Goal: Transaction & Acquisition: Purchase product/service

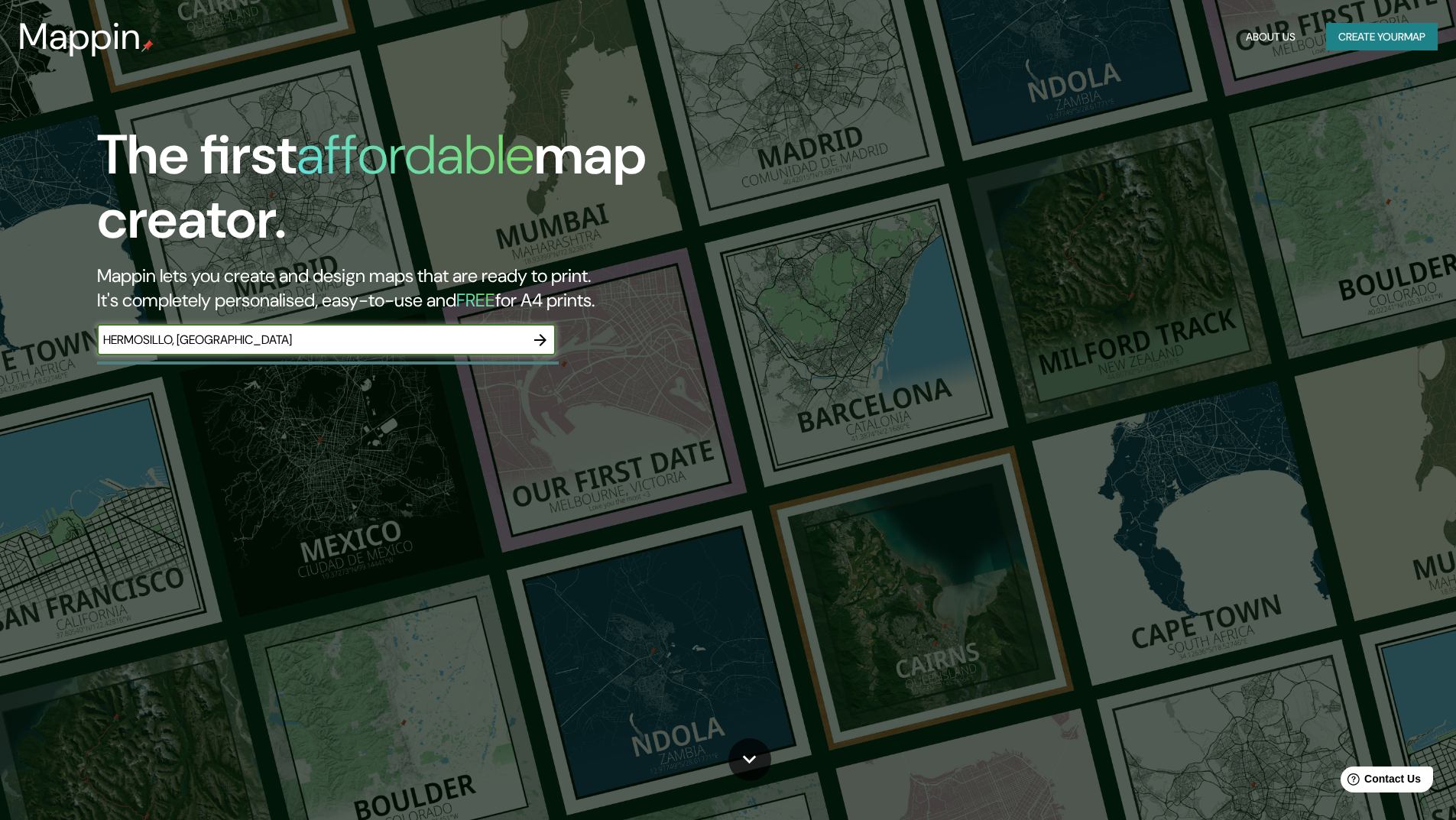
type input "HERMOSILLO, [GEOGRAPHIC_DATA]"
click at [540, 342] on icon "button" at bounding box center [540, 340] width 18 height 18
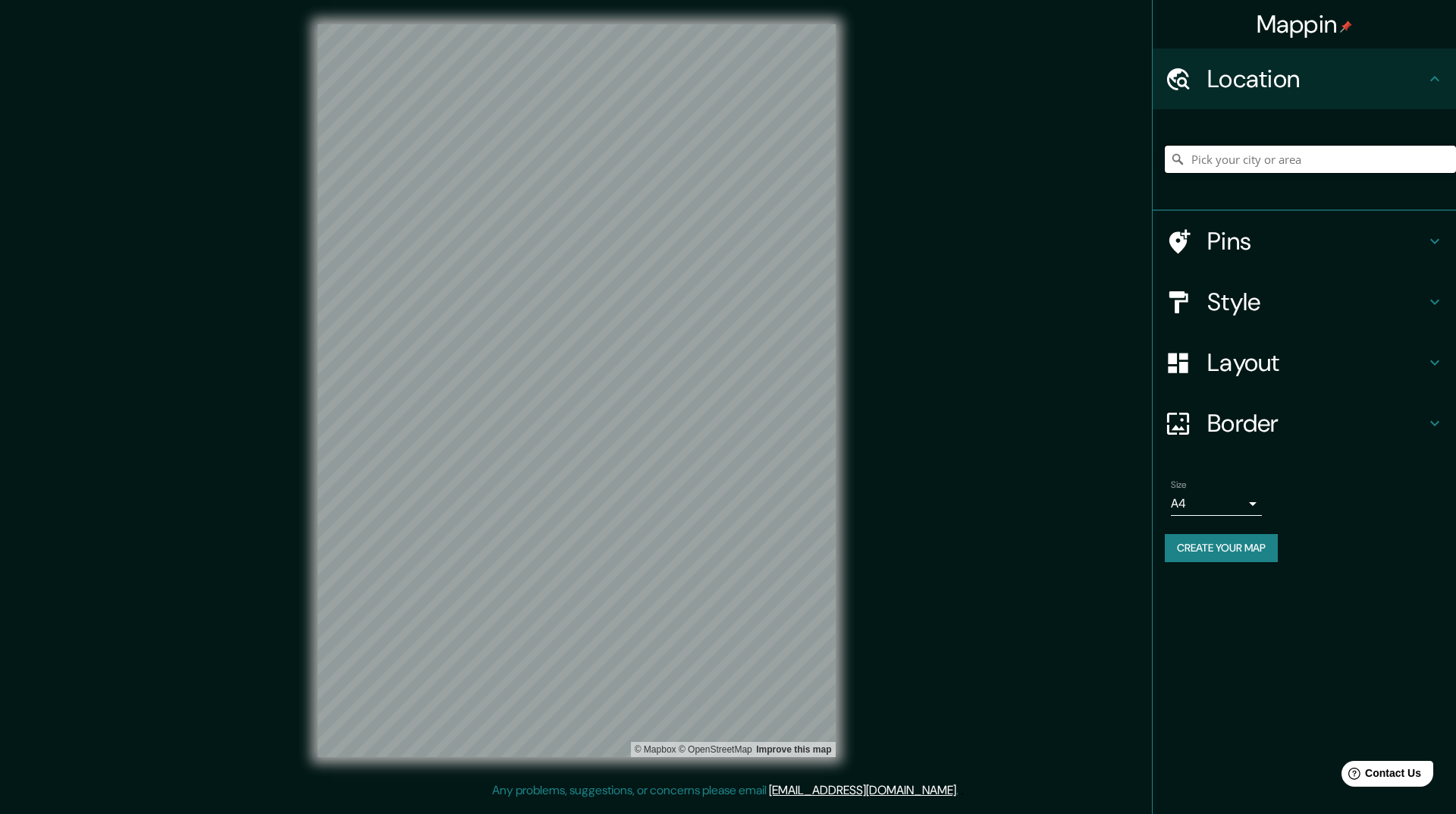
click at [1216, 160] on input "Pick your city or area" at bounding box center [1310, 159] width 291 height 27
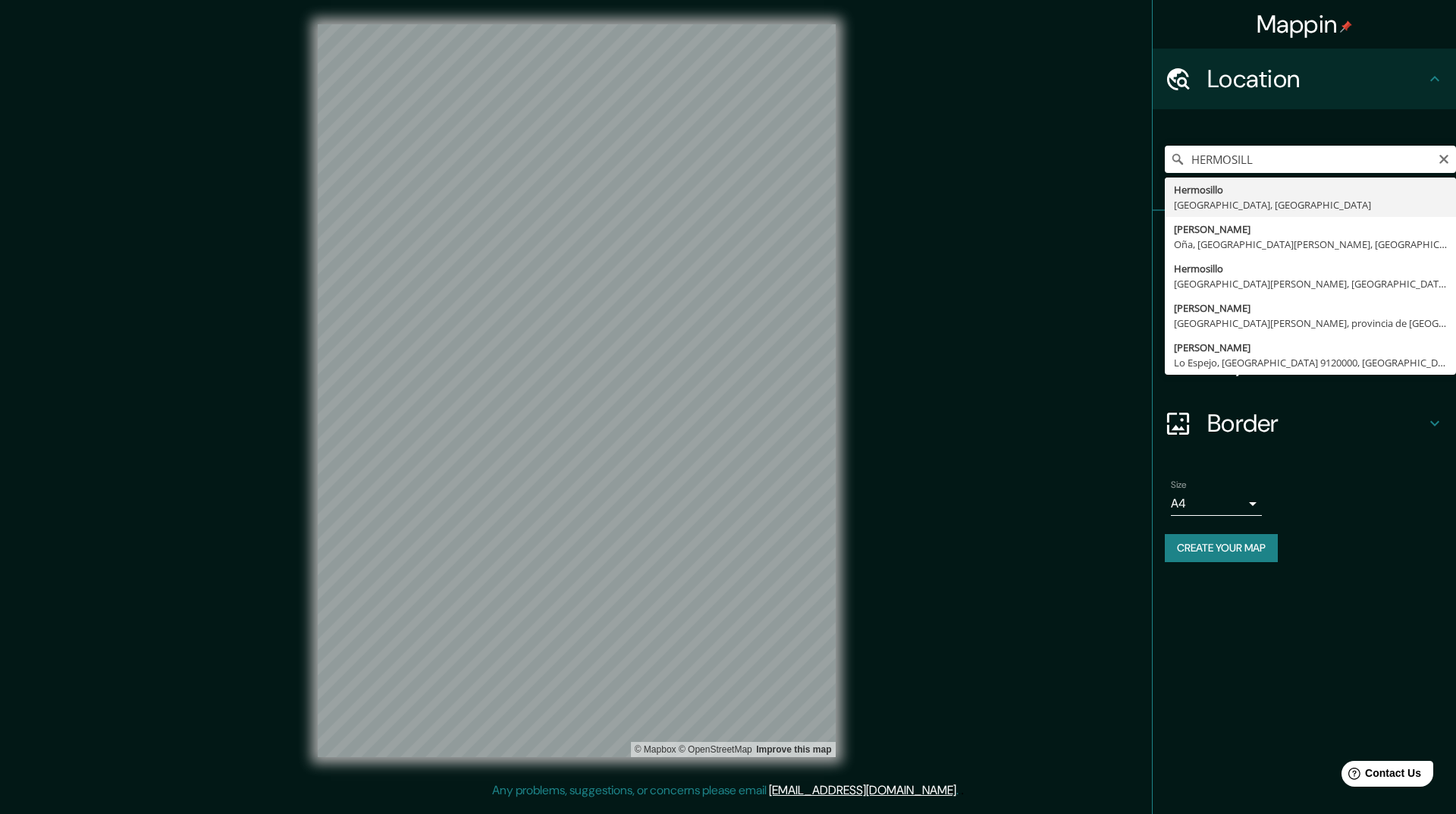
type input "Hermosillo, [GEOGRAPHIC_DATA], [GEOGRAPHIC_DATA]"
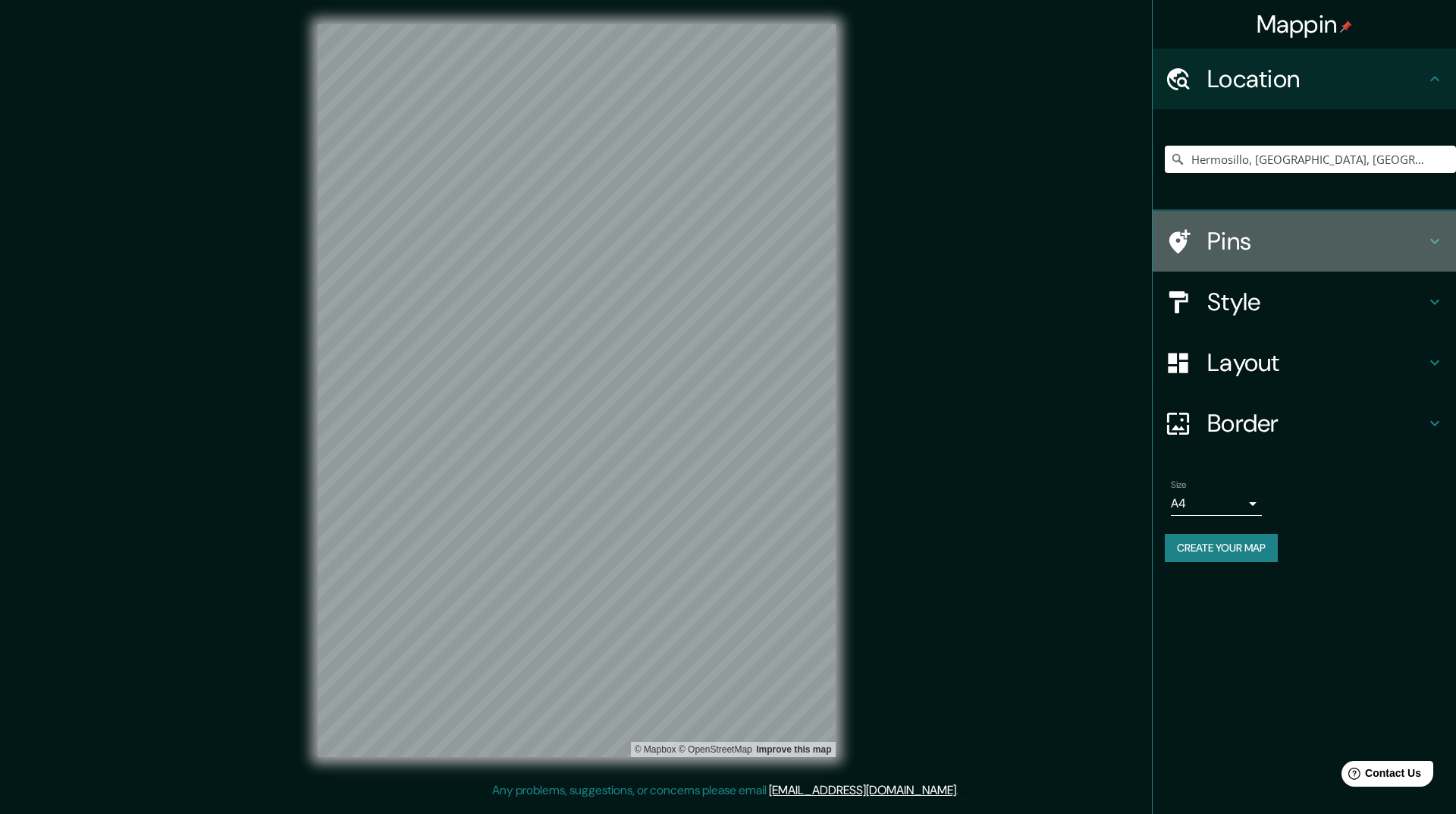
click at [1283, 245] on h4 "Pins" at bounding box center [1316, 241] width 218 height 31
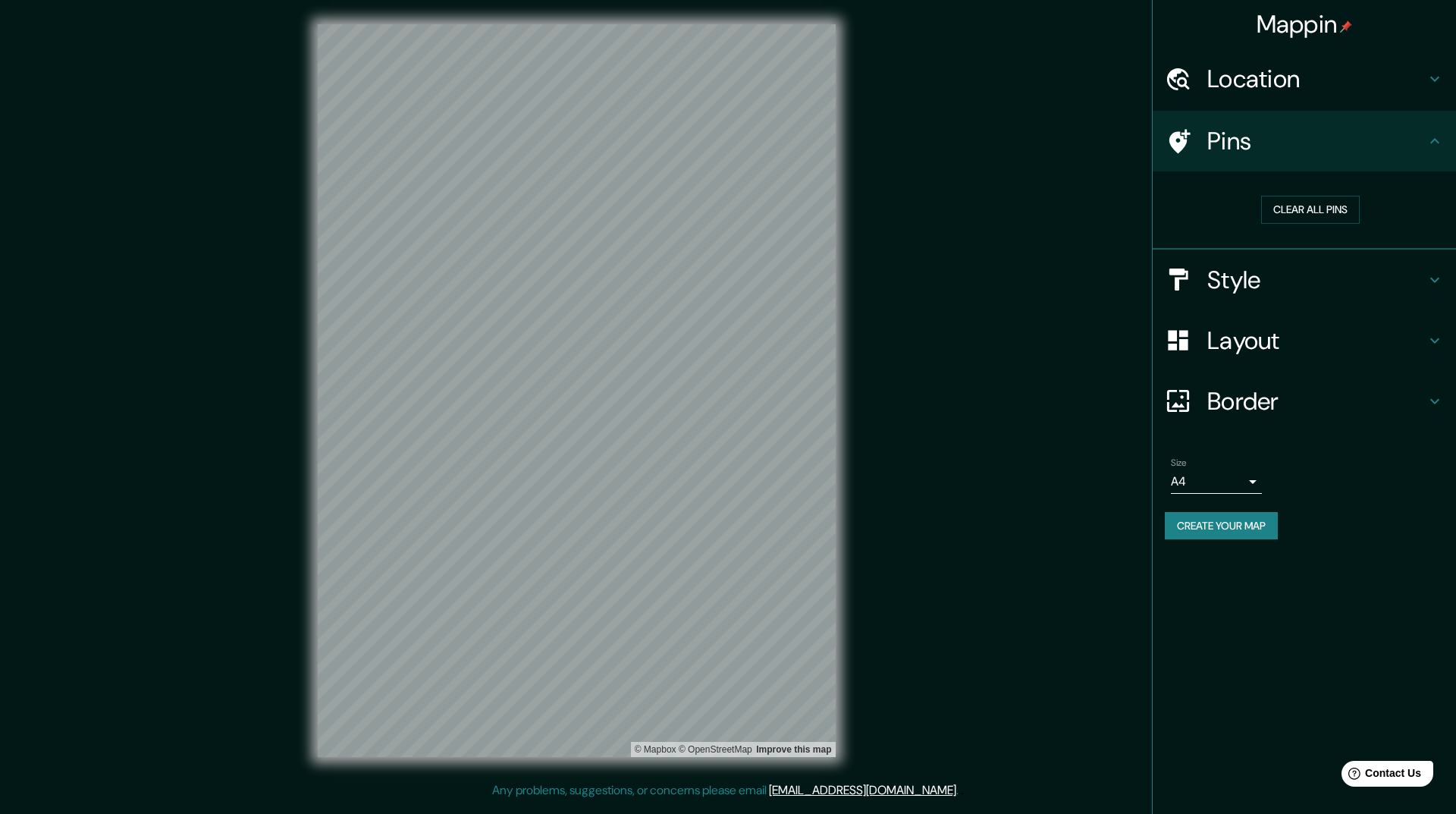
click at [1283, 280] on h4 "Style" at bounding box center [1316, 279] width 218 height 31
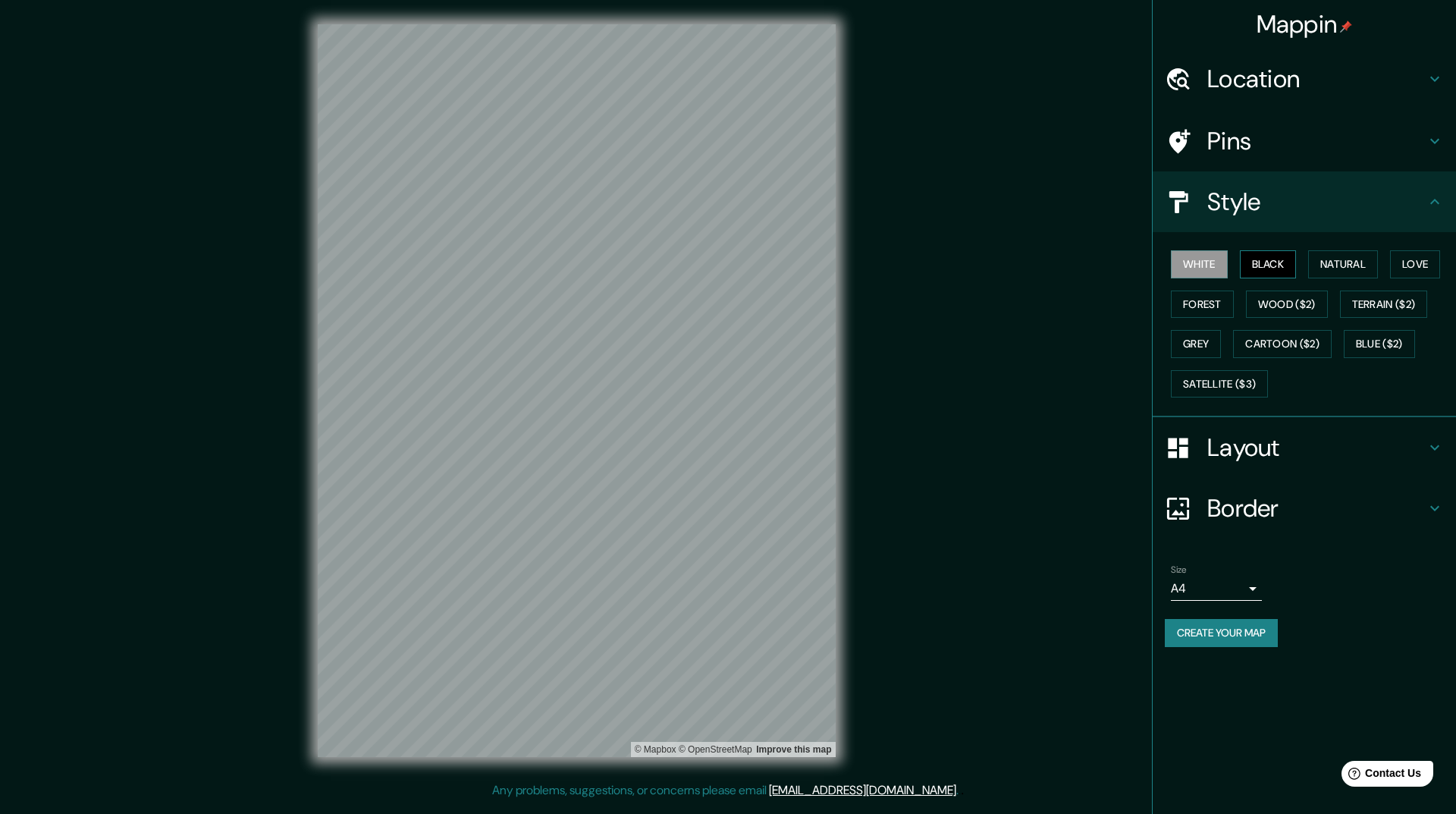
click at [1272, 268] on button "Black" at bounding box center [1268, 265] width 56 height 28
click at [1326, 262] on button "Natural" at bounding box center [1342, 265] width 70 height 28
click at [1201, 383] on button "Satellite ($3)" at bounding box center [1219, 385] width 97 height 28
click at [1197, 332] on button "Grey" at bounding box center [1196, 344] width 50 height 28
click at [1194, 306] on button "Forest" at bounding box center [1202, 305] width 63 height 28
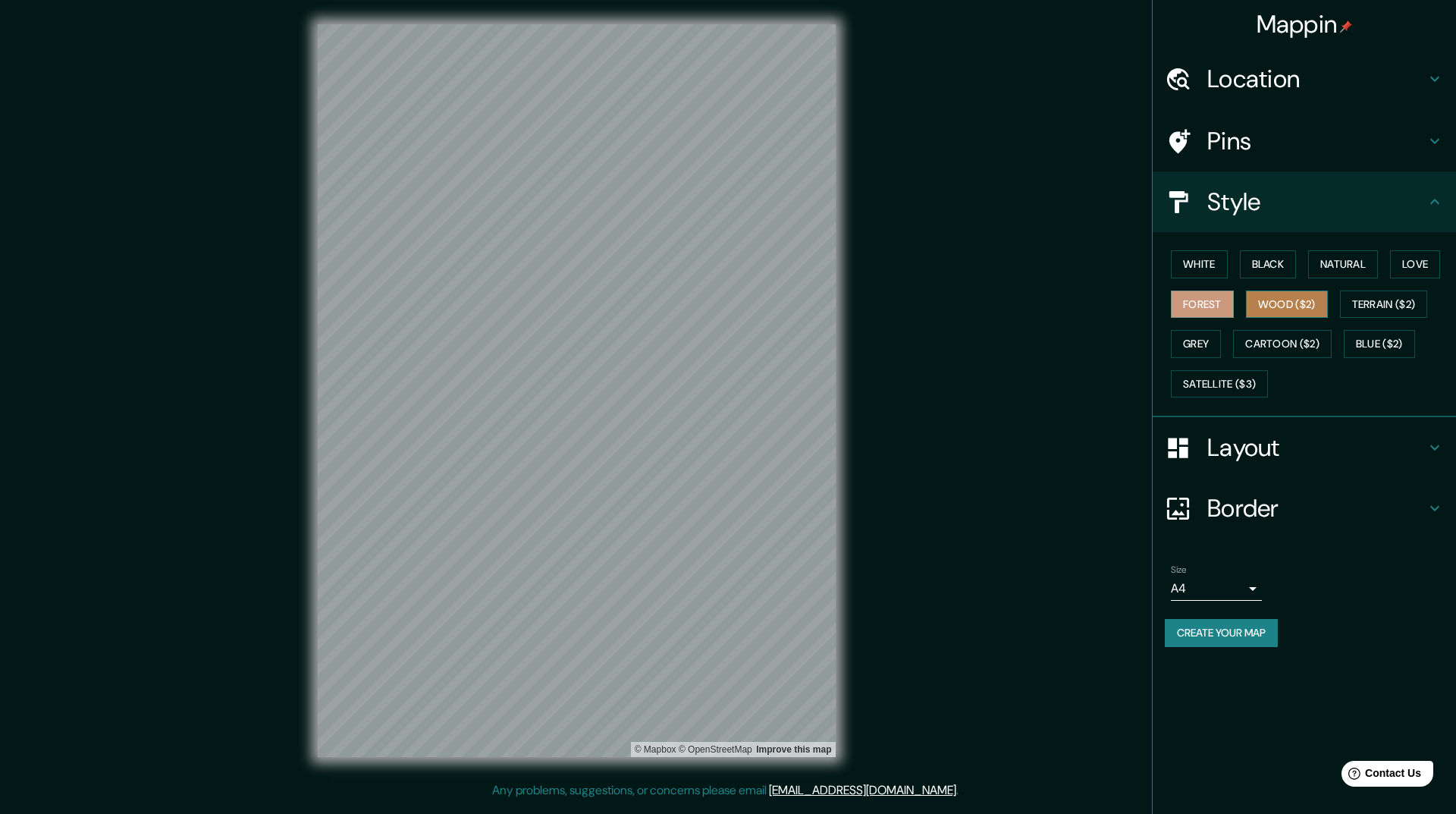
click at [1269, 301] on button "Wood ($2)" at bounding box center [1287, 305] width 82 height 28
click at [1363, 297] on button "Terrain ($2)" at bounding box center [1384, 305] width 88 height 28
click at [1416, 261] on button "Love" at bounding box center [1415, 265] width 50 height 28
click at [1353, 265] on button "Natural" at bounding box center [1342, 265] width 70 height 28
click at [1209, 379] on button "Satellite ($3)" at bounding box center [1219, 385] width 97 height 28
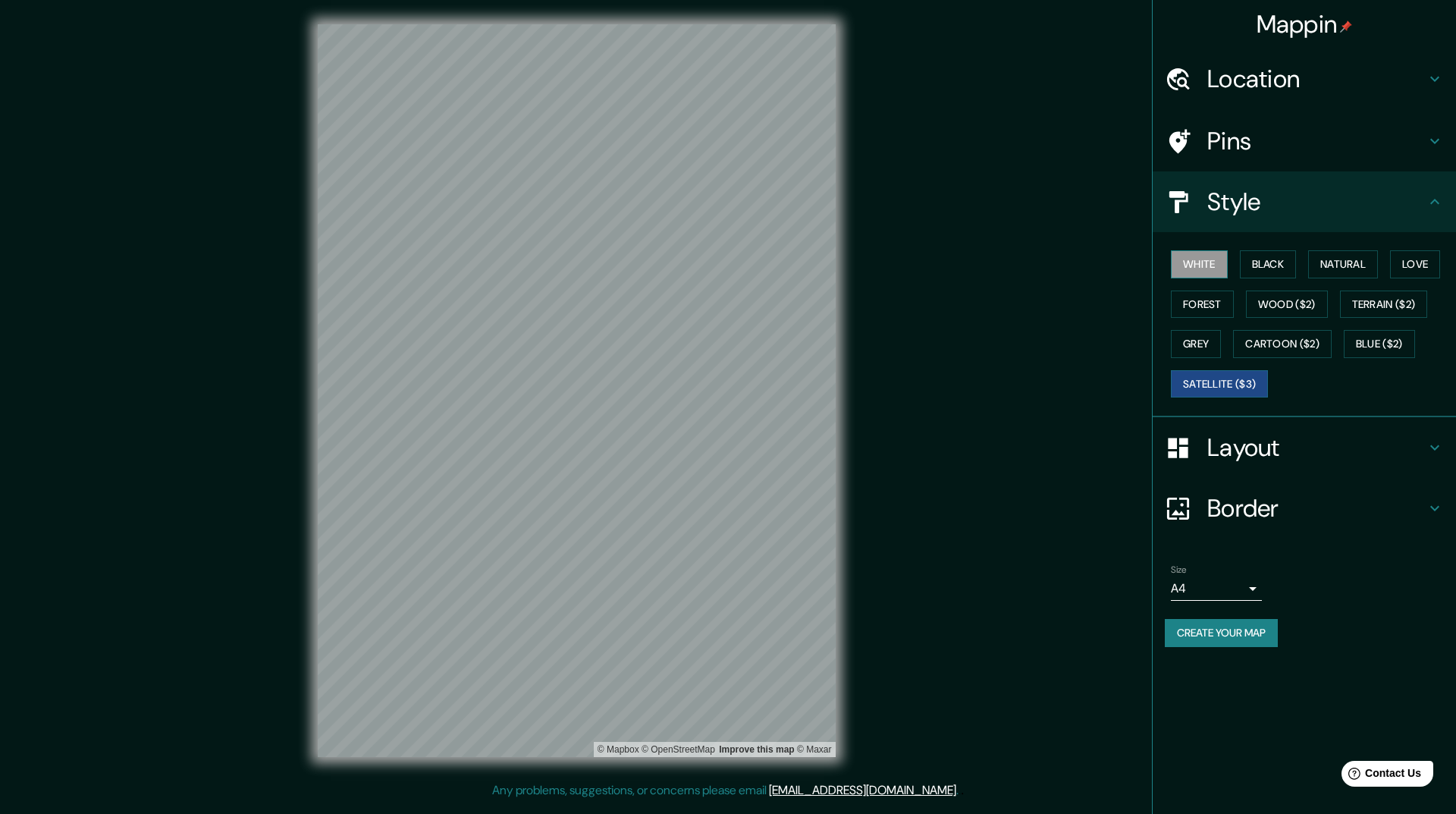
click at [1217, 264] on button "White" at bounding box center [1199, 265] width 56 height 28
click at [1232, 383] on button "Satellite ($3)" at bounding box center [1219, 385] width 97 height 28
click at [1200, 258] on button "White" at bounding box center [1199, 265] width 56 height 28
click at [1283, 469] on div "Layout" at bounding box center [1304, 447] width 304 height 60
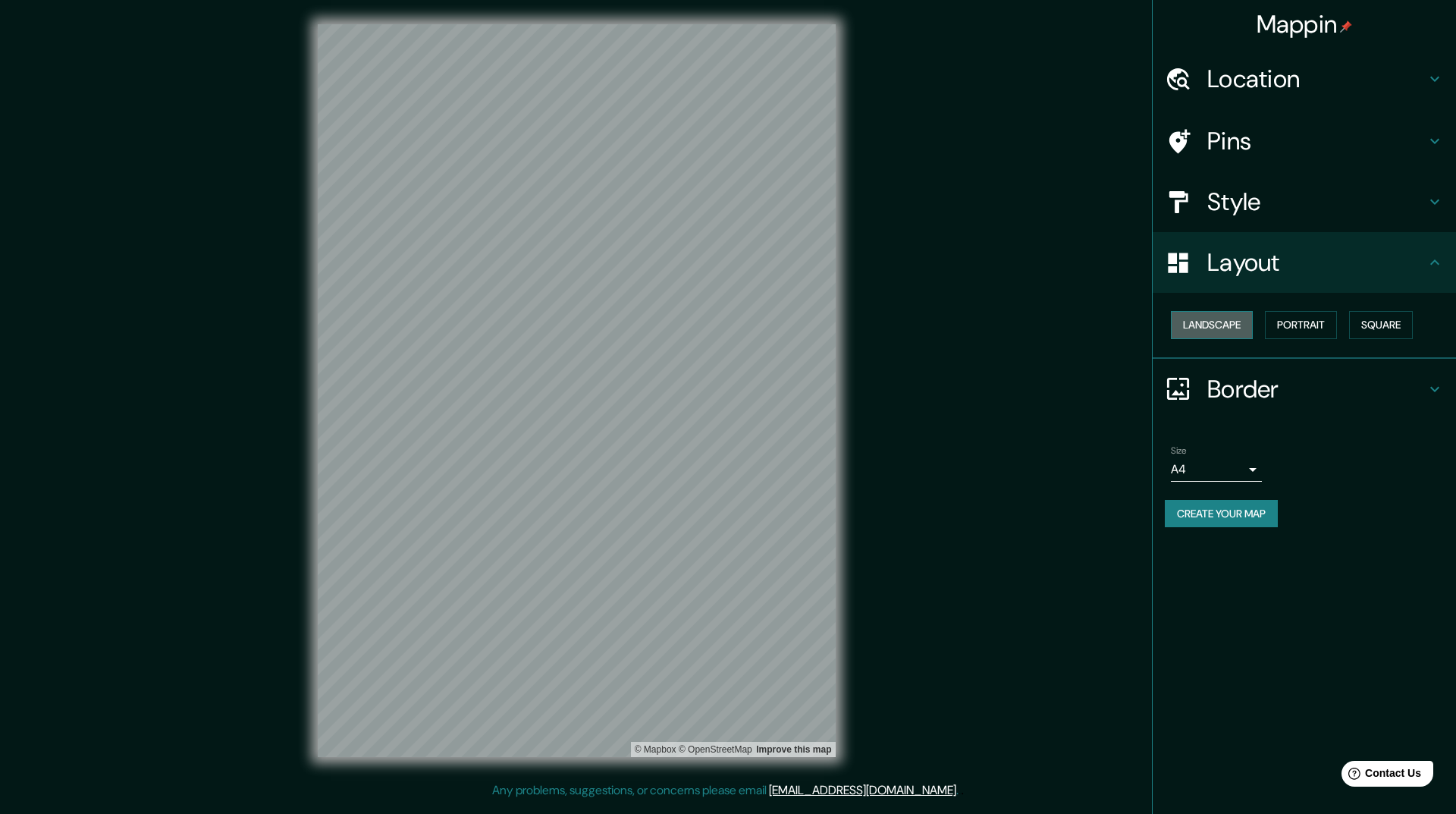
click at [1216, 319] on button "Landscape" at bounding box center [1211, 325] width 82 height 28
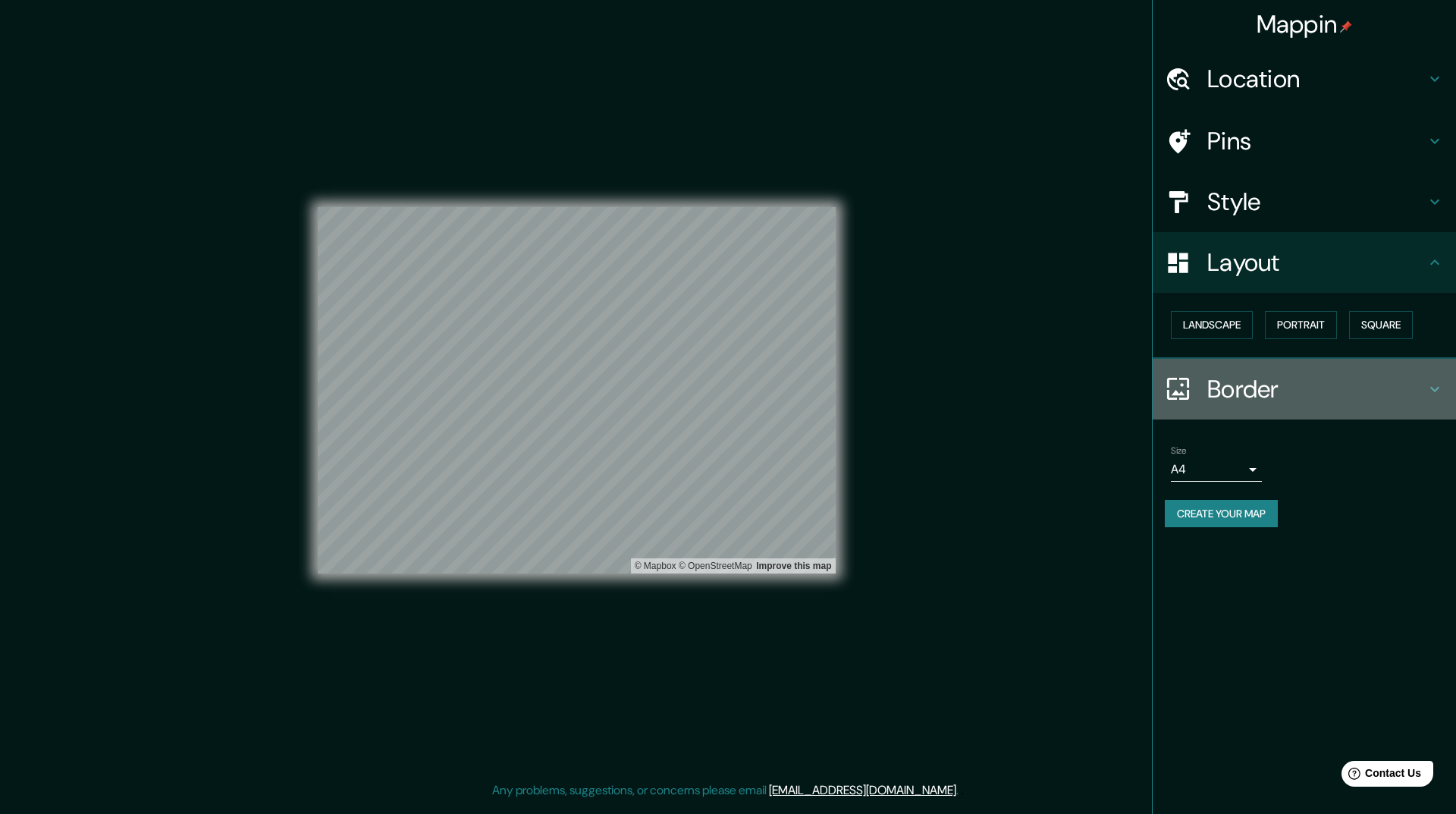
click at [1257, 387] on h4 "Border" at bounding box center [1316, 389] width 218 height 31
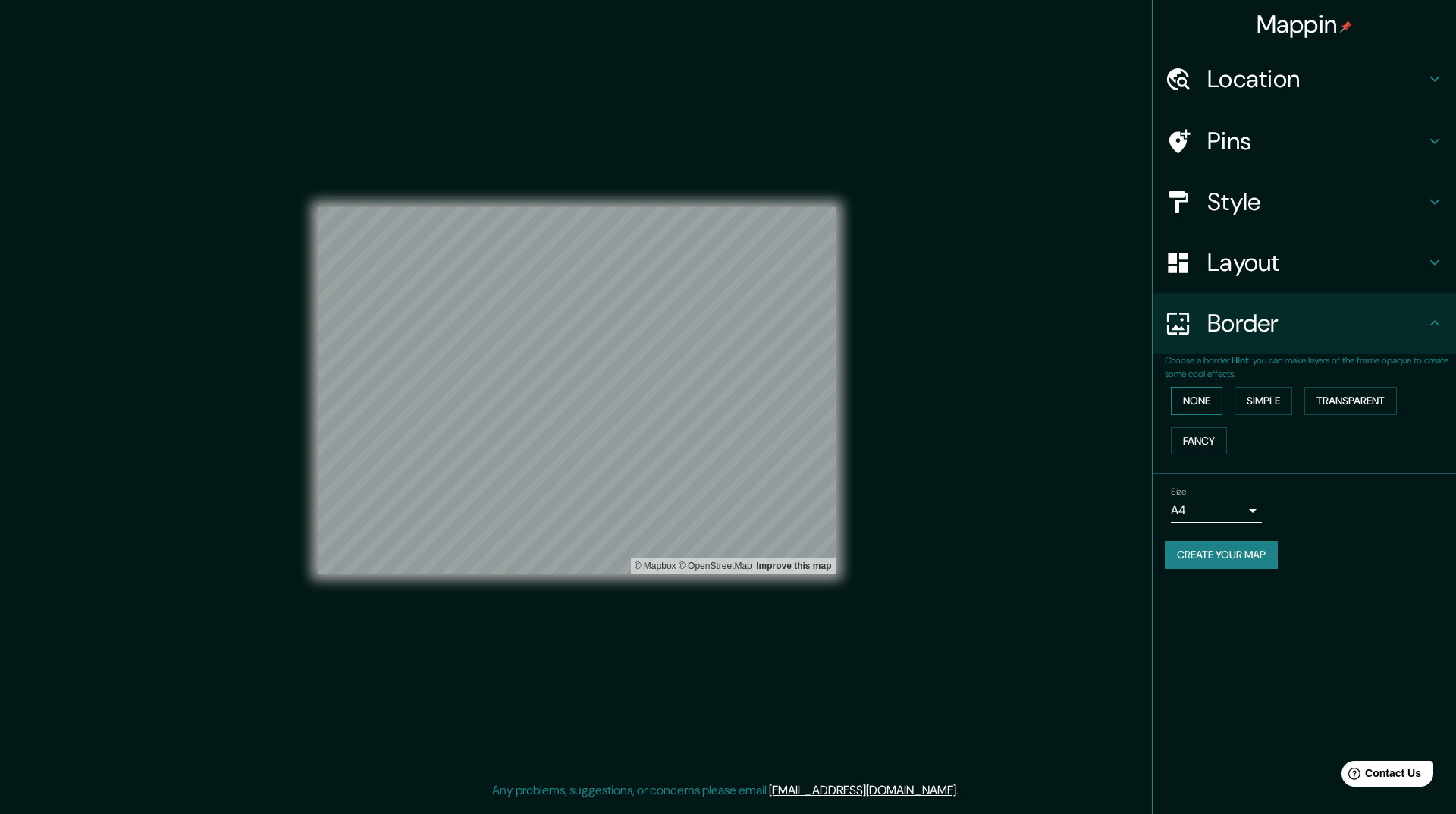
click at [1185, 400] on button "None" at bounding box center [1196, 401] width 52 height 28
click at [1245, 400] on button "Simple" at bounding box center [1263, 401] width 57 height 28
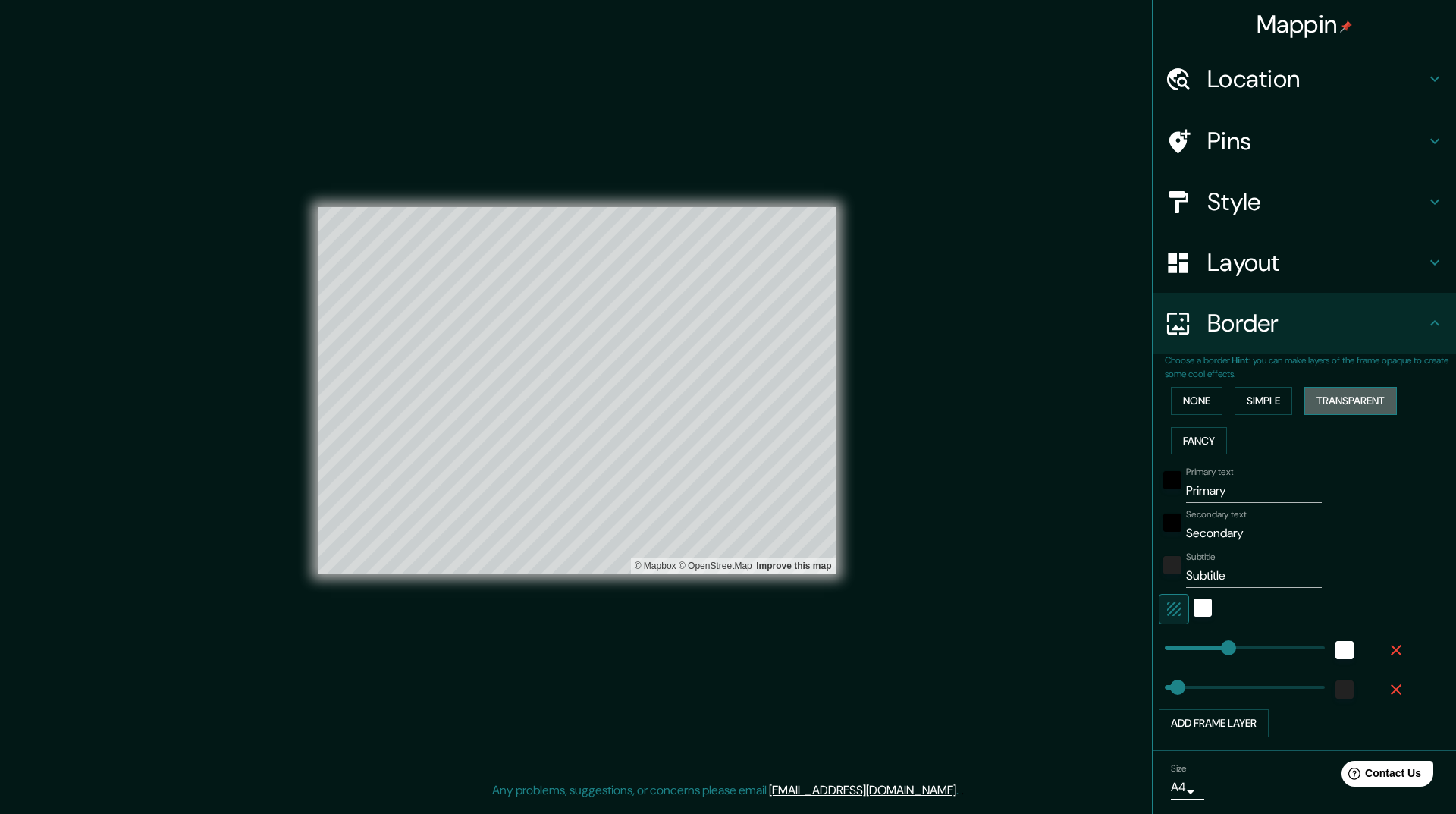
click at [1312, 400] on button "Transparent" at bounding box center [1350, 401] width 93 height 28
click at [1187, 438] on button "Fancy" at bounding box center [1199, 441] width 56 height 28
click at [1184, 396] on button "None" at bounding box center [1196, 401] width 52 height 28
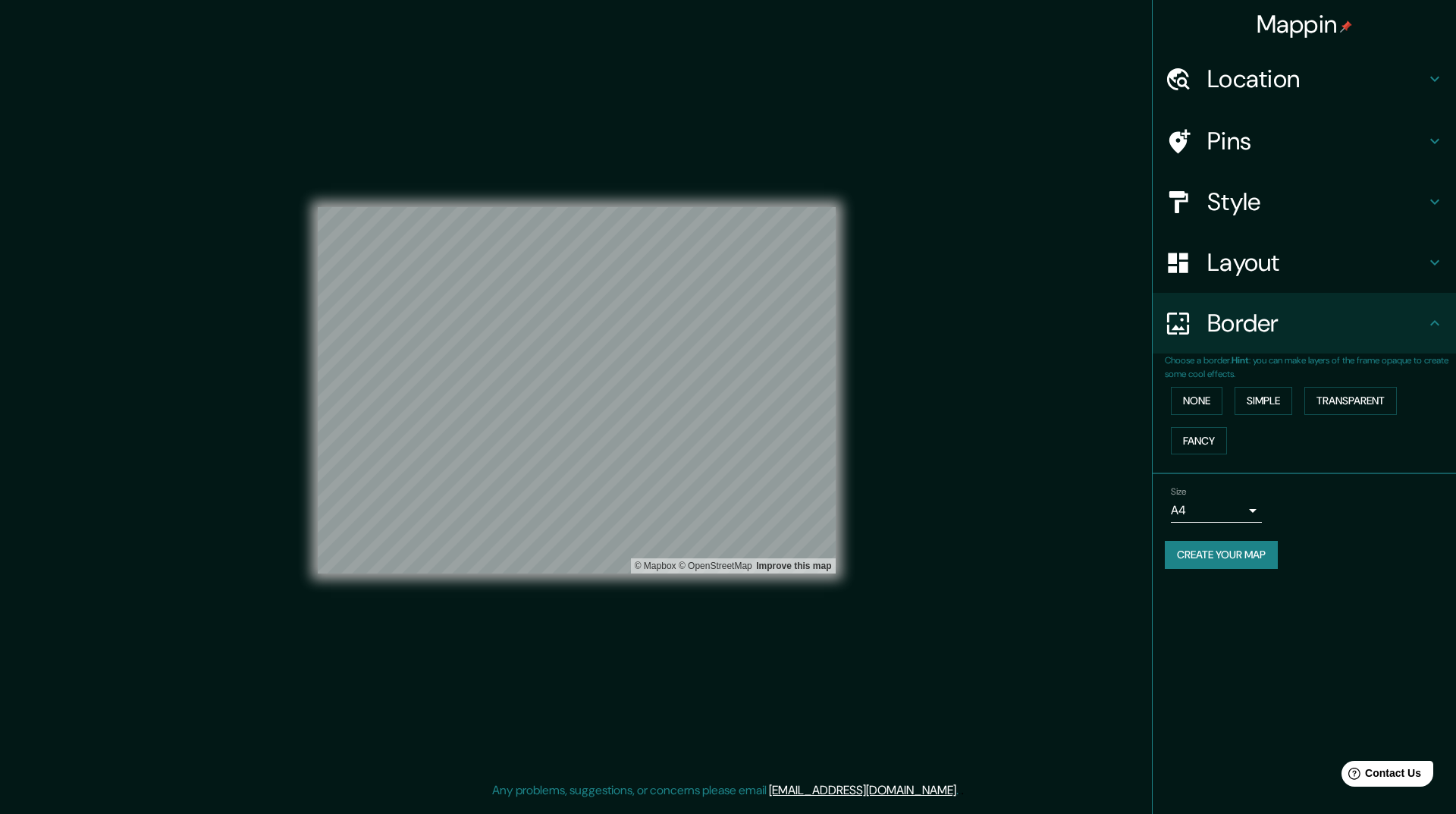
click at [1195, 268] on div at bounding box center [1186, 263] width 42 height 27
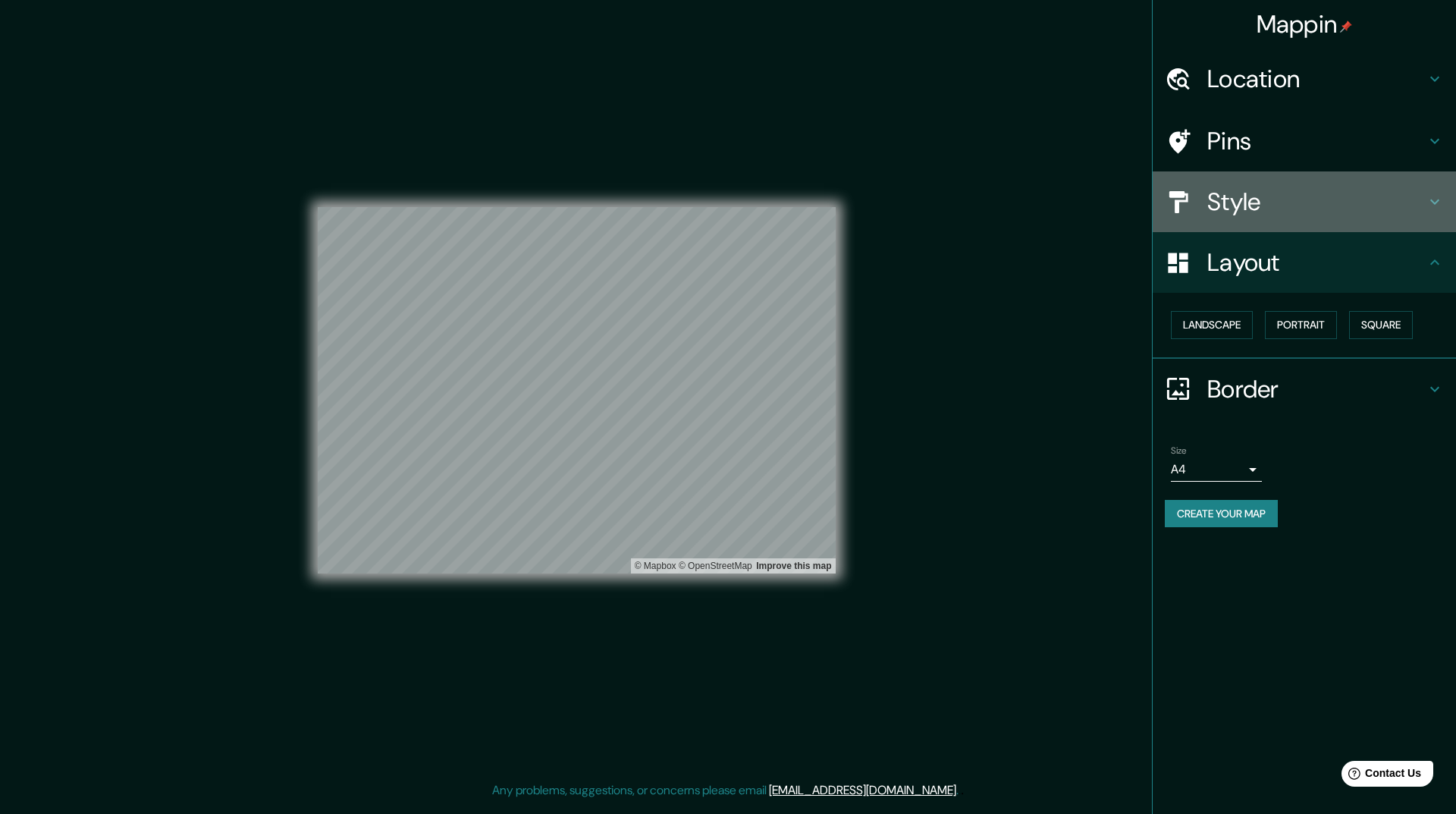
click at [1214, 217] on div "Style" at bounding box center [1304, 201] width 304 height 60
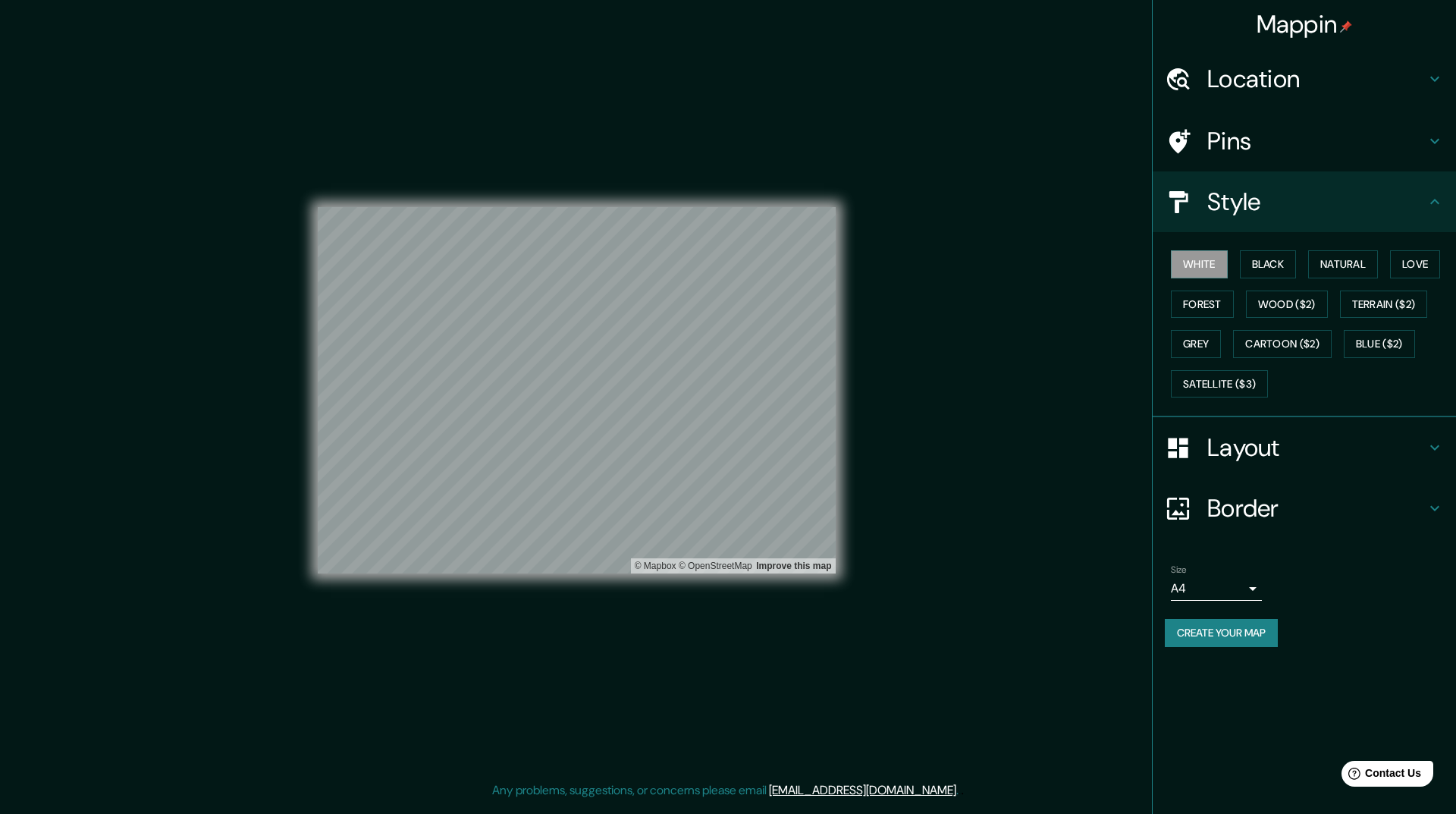
click at [1217, 159] on div "Pins" at bounding box center [1304, 141] width 304 height 60
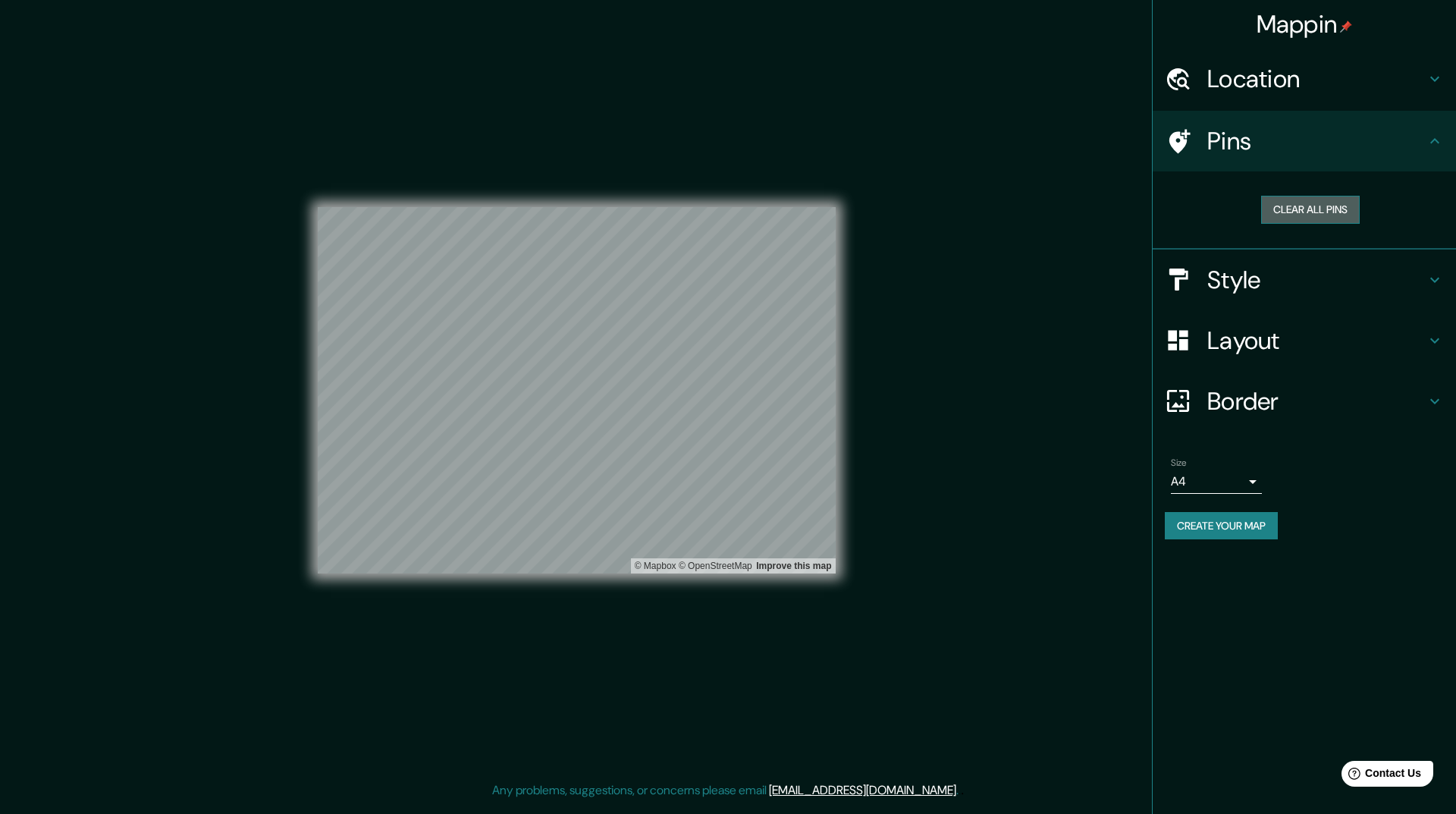
click at [1283, 201] on button "Clear all pins" at bounding box center [1310, 210] width 99 height 28
